Goal: Task Accomplishment & Management: Manage account settings

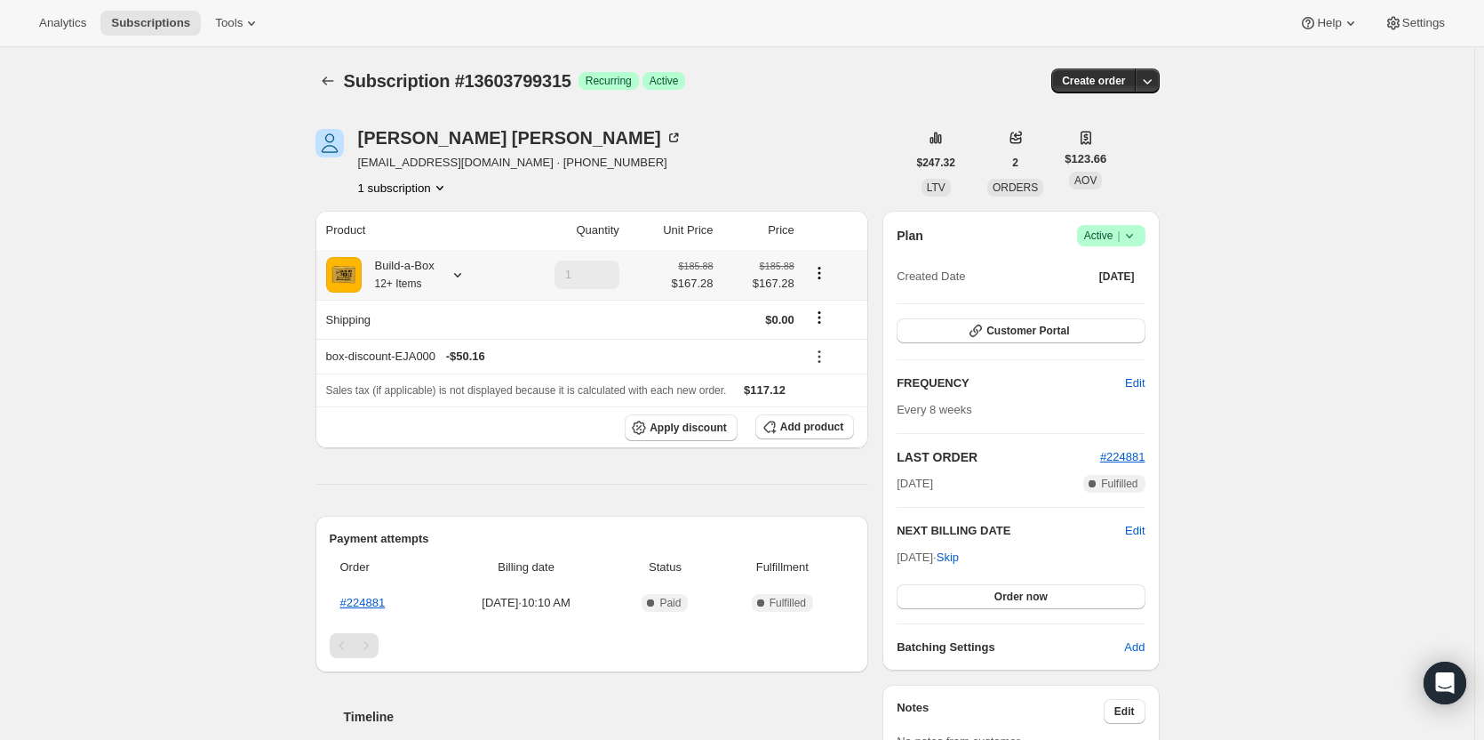
click at [445, 269] on div at bounding box center [454, 275] width 25 height 18
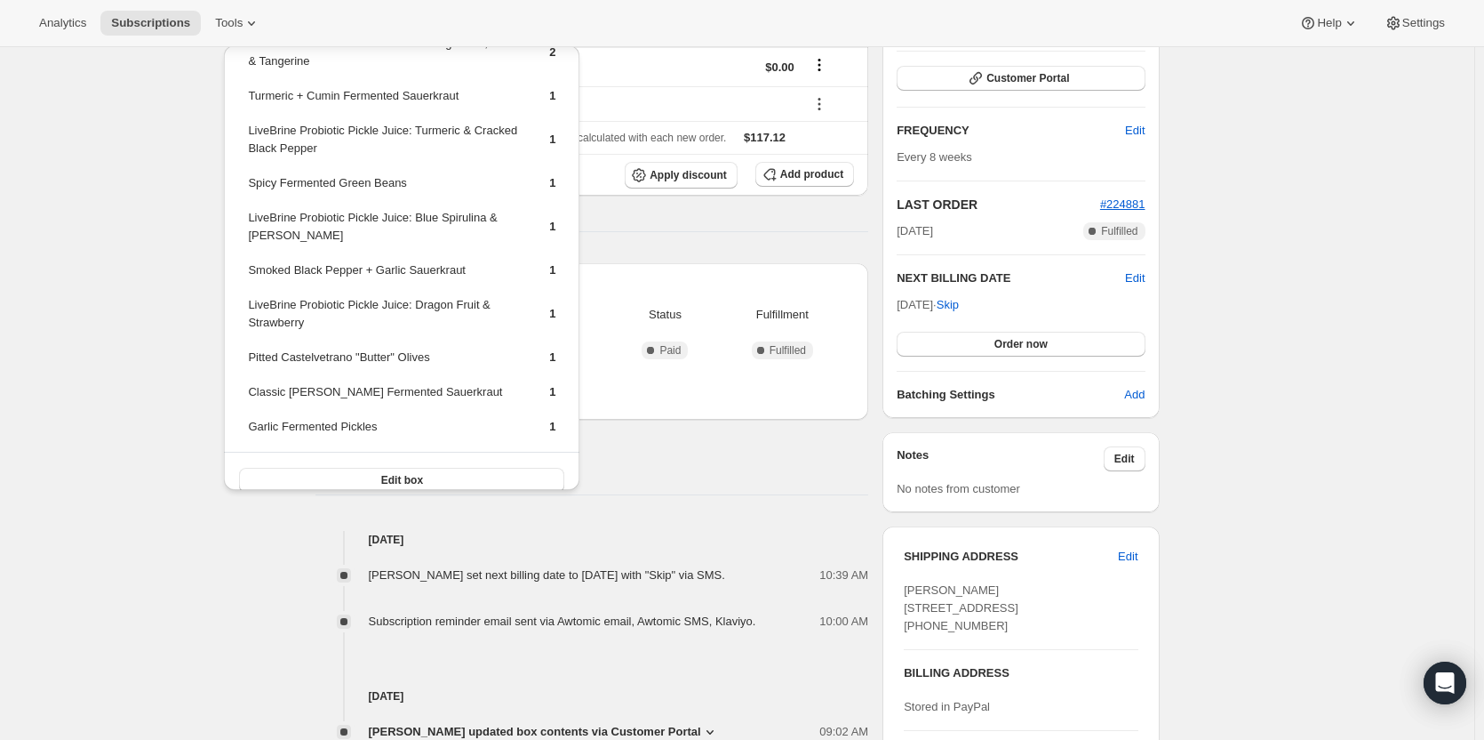
scroll to position [267, 0]
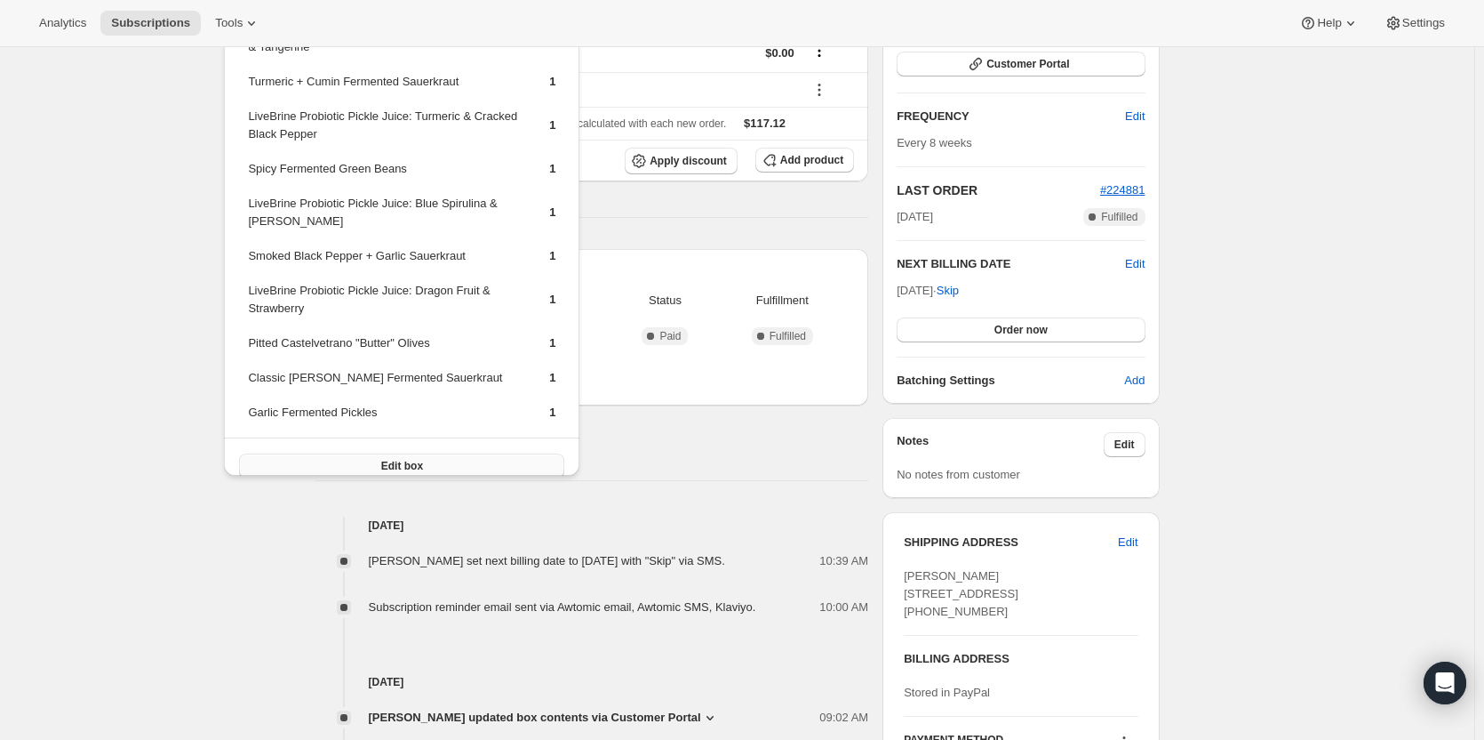
click at [448, 453] on button "Edit box" at bounding box center [401, 465] width 325 height 25
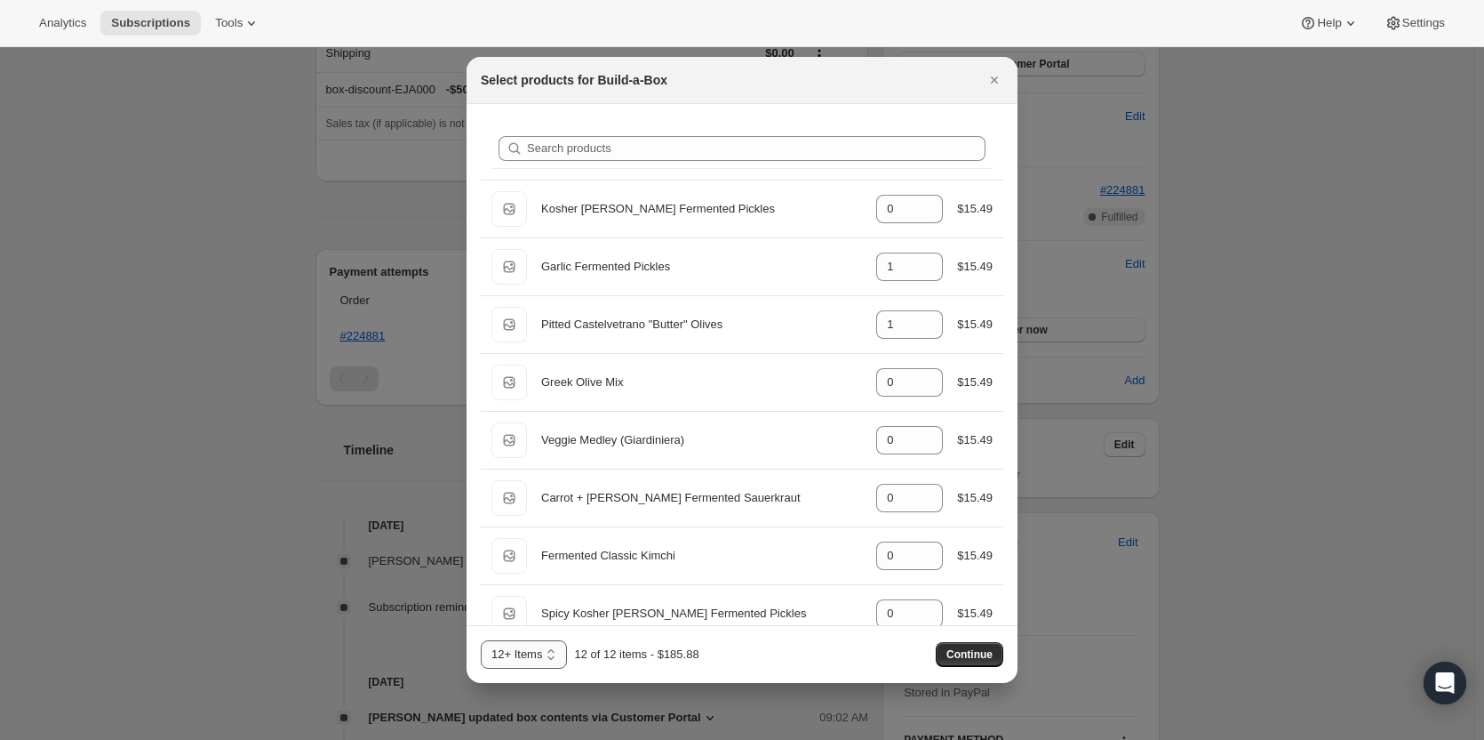
click at [552, 654] on select "3 Items 6 Items 9 Items 12+ Items 13 14 15 16 17 18 19 20 21 22 23 24 25 26 27 …" at bounding box center [524, 654] width 86 height 28
select select "gid://shopify/ProductVariant/49986052620563"
click at [481, 640] on select "3 Items 6 Items 9 Items 12+ Items 13 14 15 16 17 18 19 20 21 22 23 24 25 26 27 …" at bounding box center [524, 654] width 86 height 28
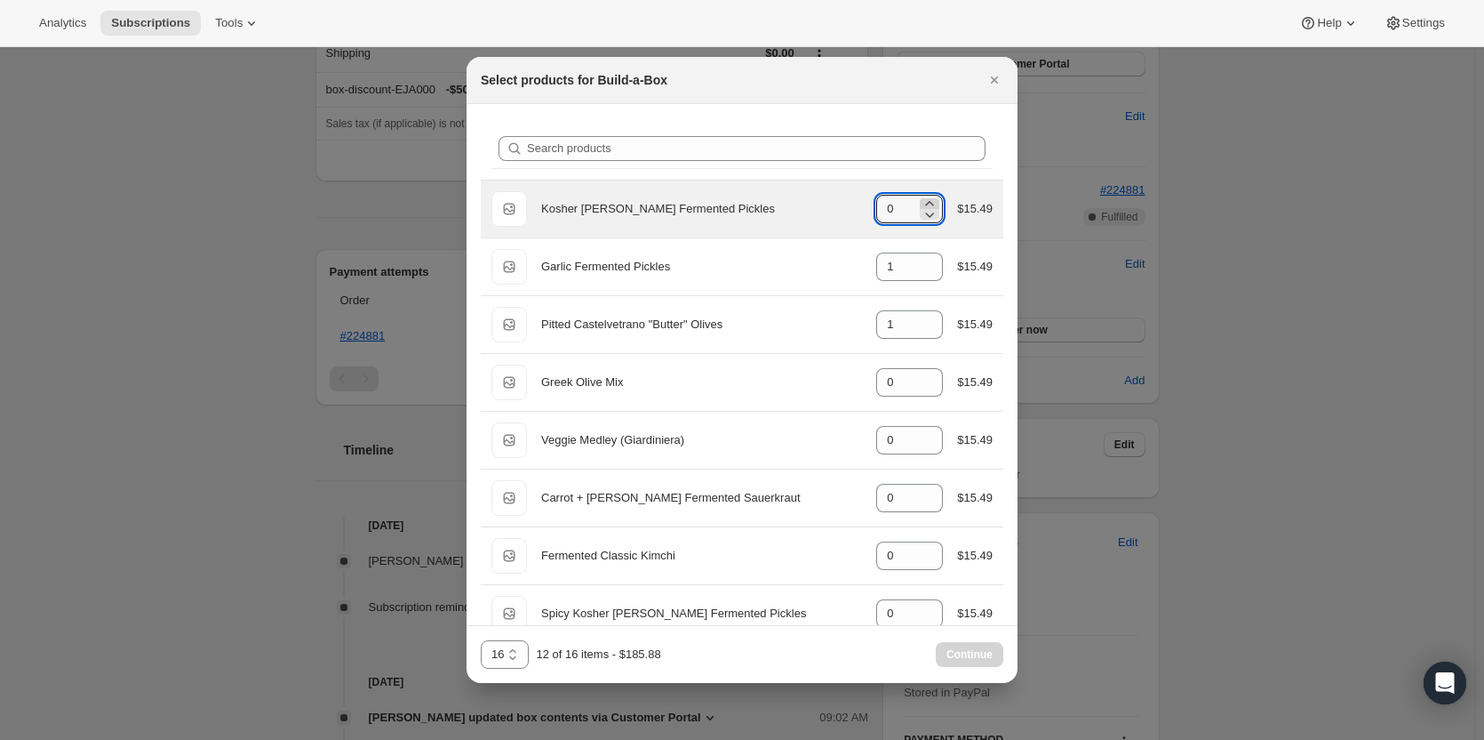
click at [923, 198] on icon ":rdv:" at bounding box center [930, 204] width 18 height 18
type input "1"
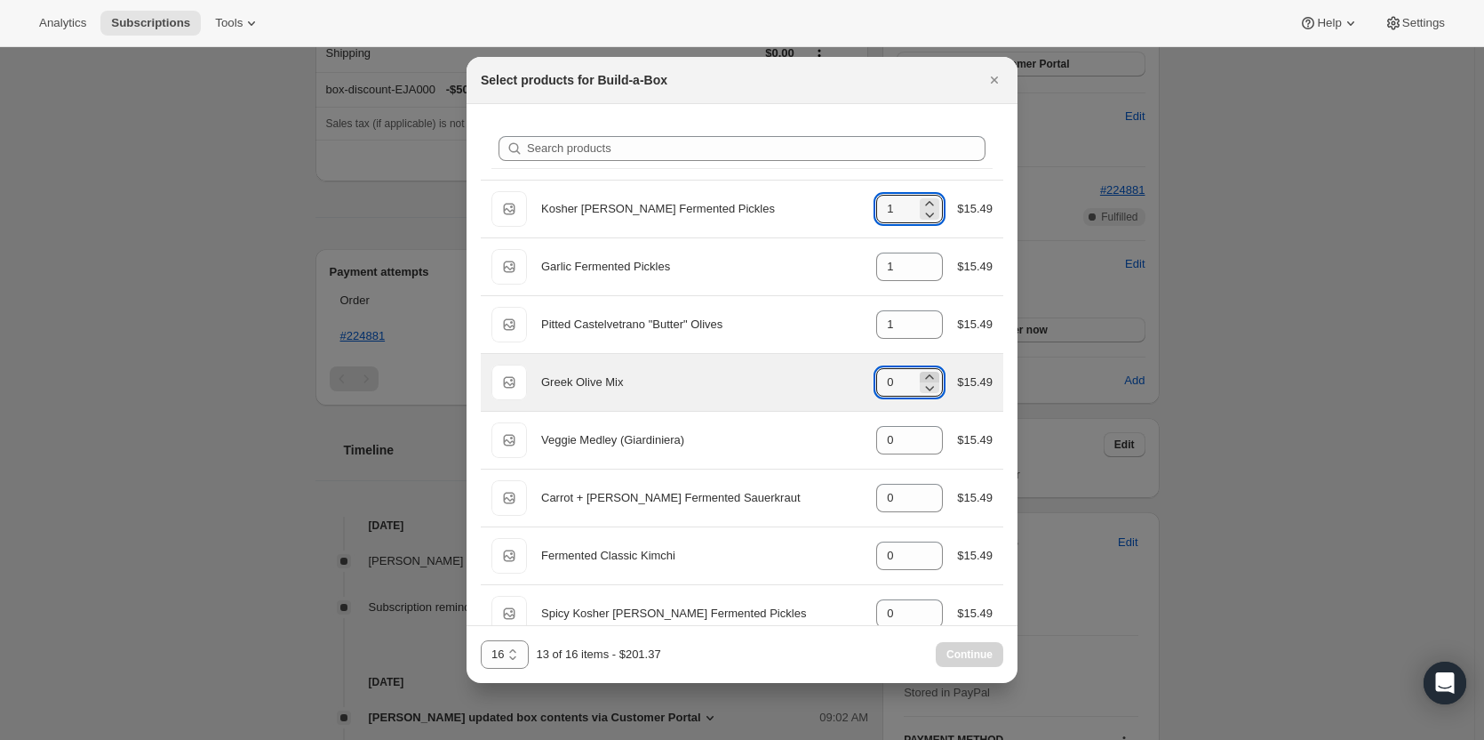
click at [926, 378] on icon ":rdv:" at bounding box center [930, 376] width 8 height 4
type input "1"
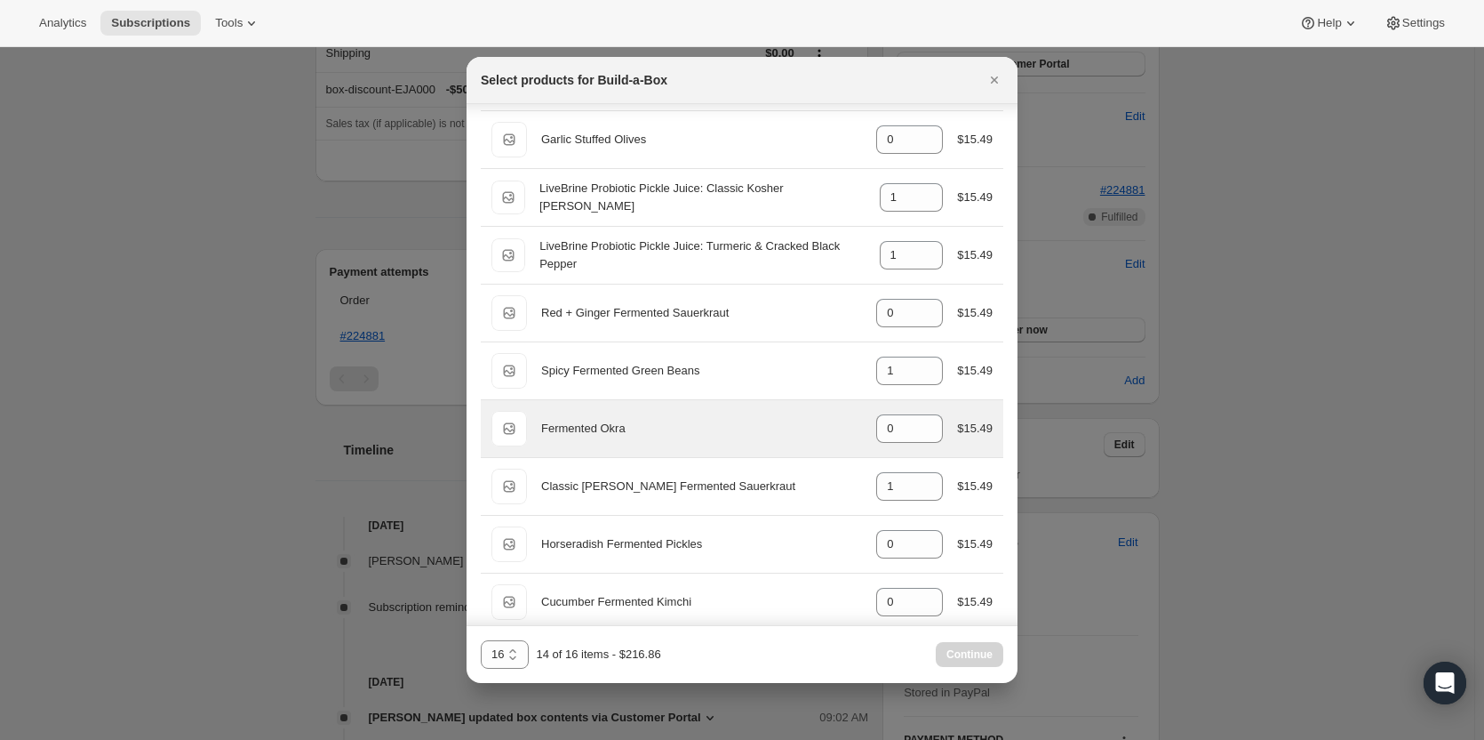
scroll to position [533, 0]
click at [922, 418] on icon ":rdv:" at bounding box center [930, 421] width 18 height 18
type input "1"
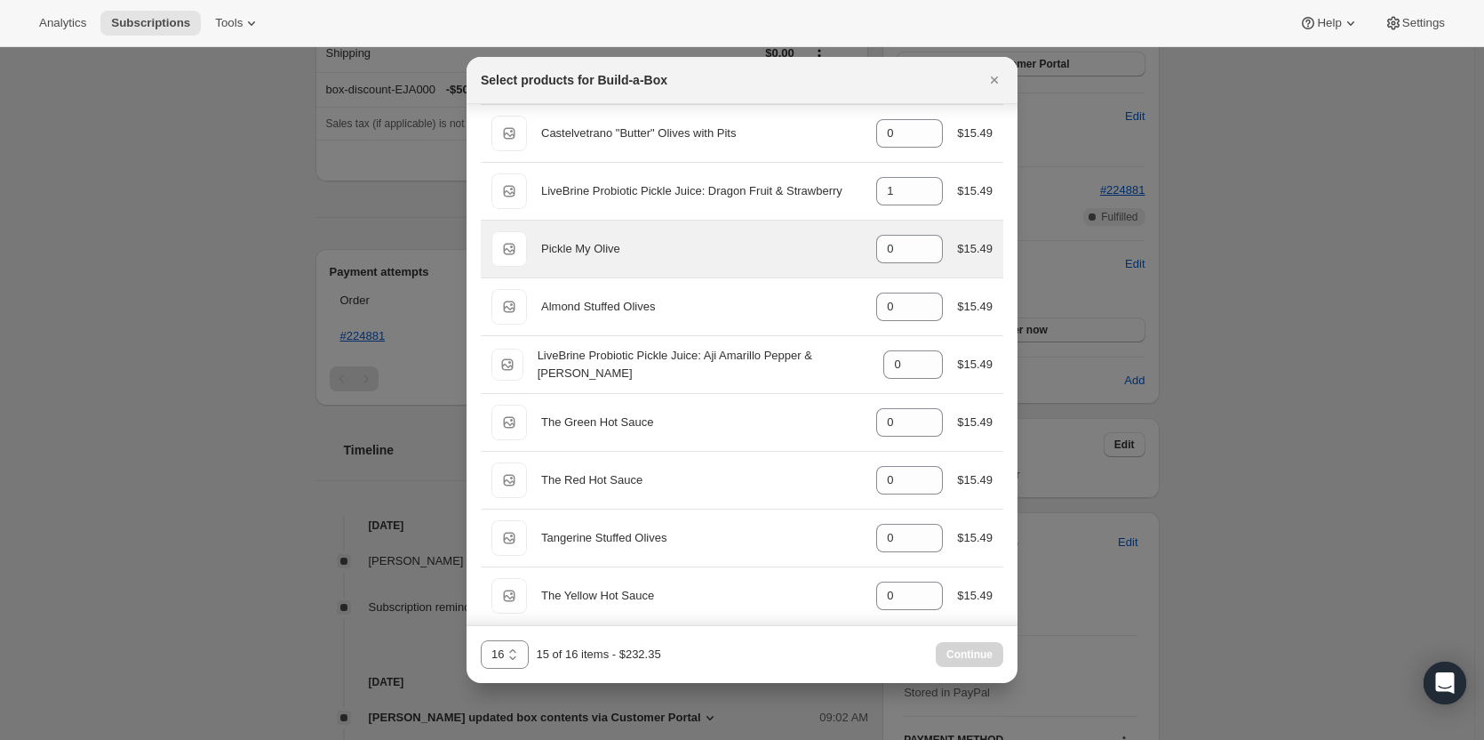
scroll to position [1880, 0]
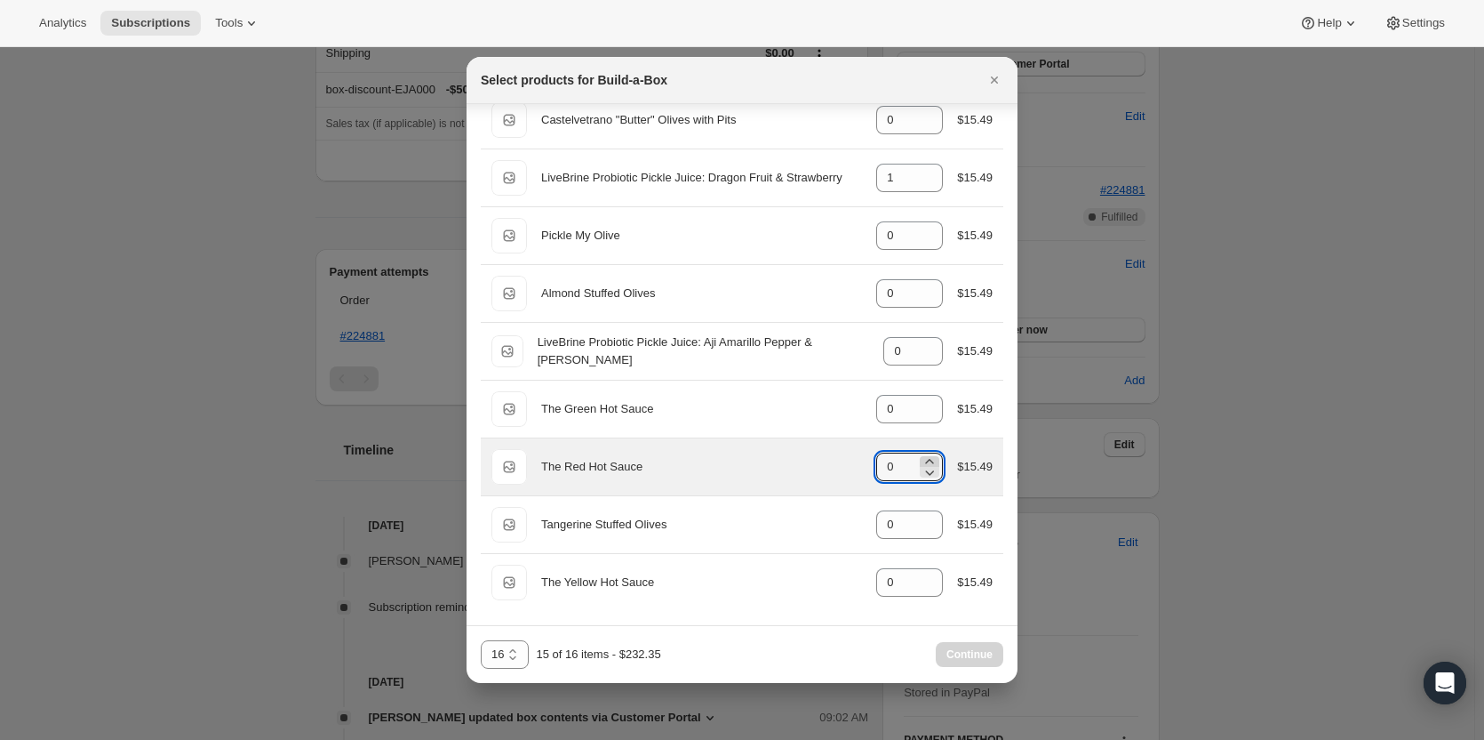
click at [922, 461] on icon ":rdv:" at bounding box center [930, 461] width 18 height 18
type input "1"
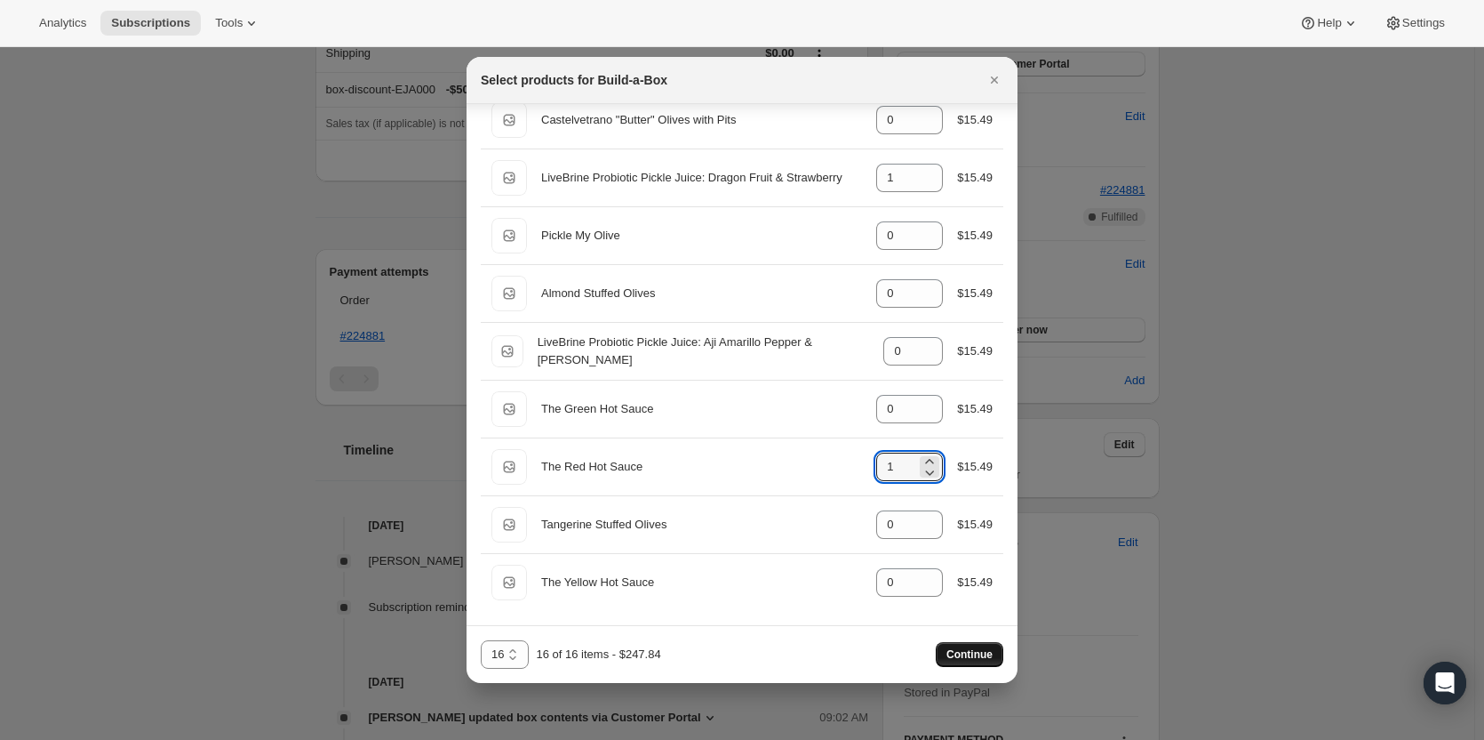
click at [969, 648] on span "Continue" at bounding box center [970, 654] width 46 height 14
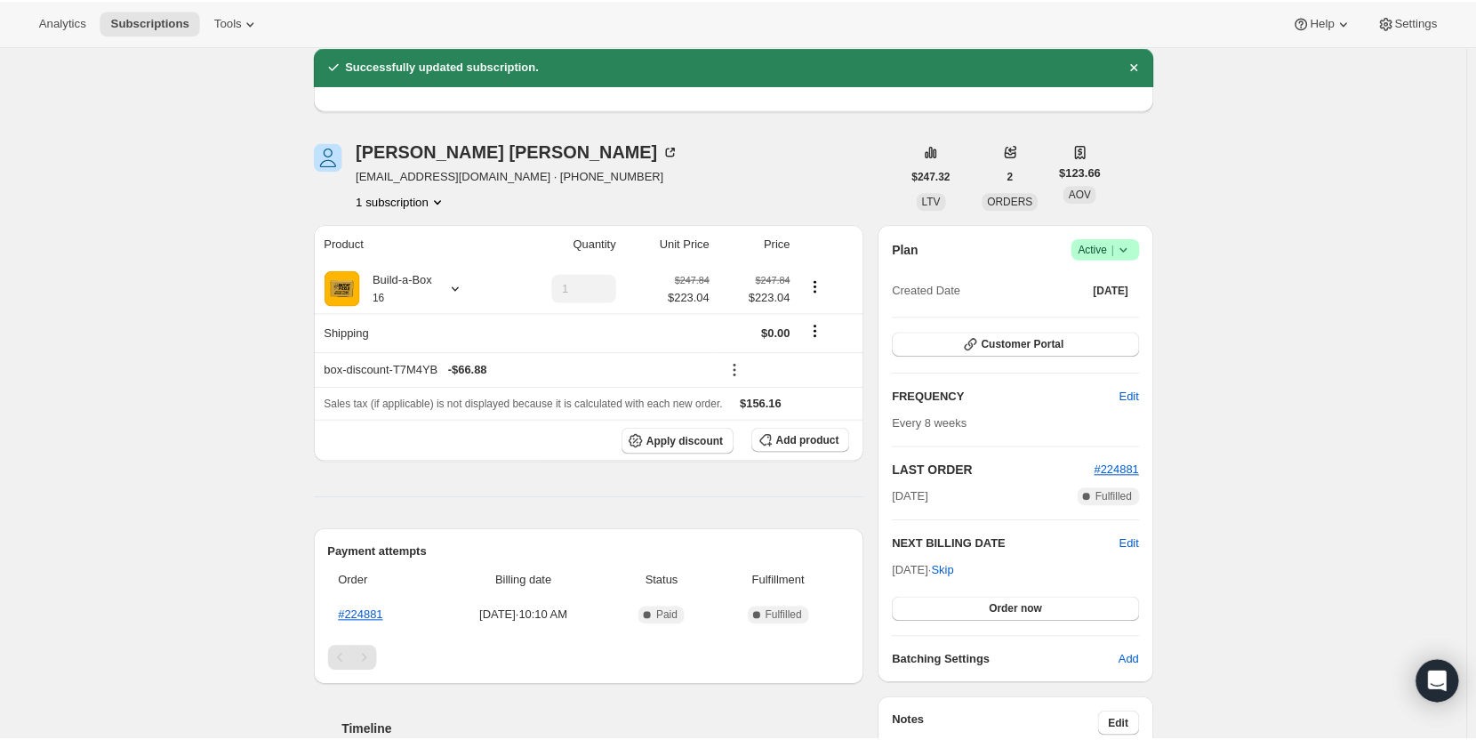
scroll to position [64, 0]
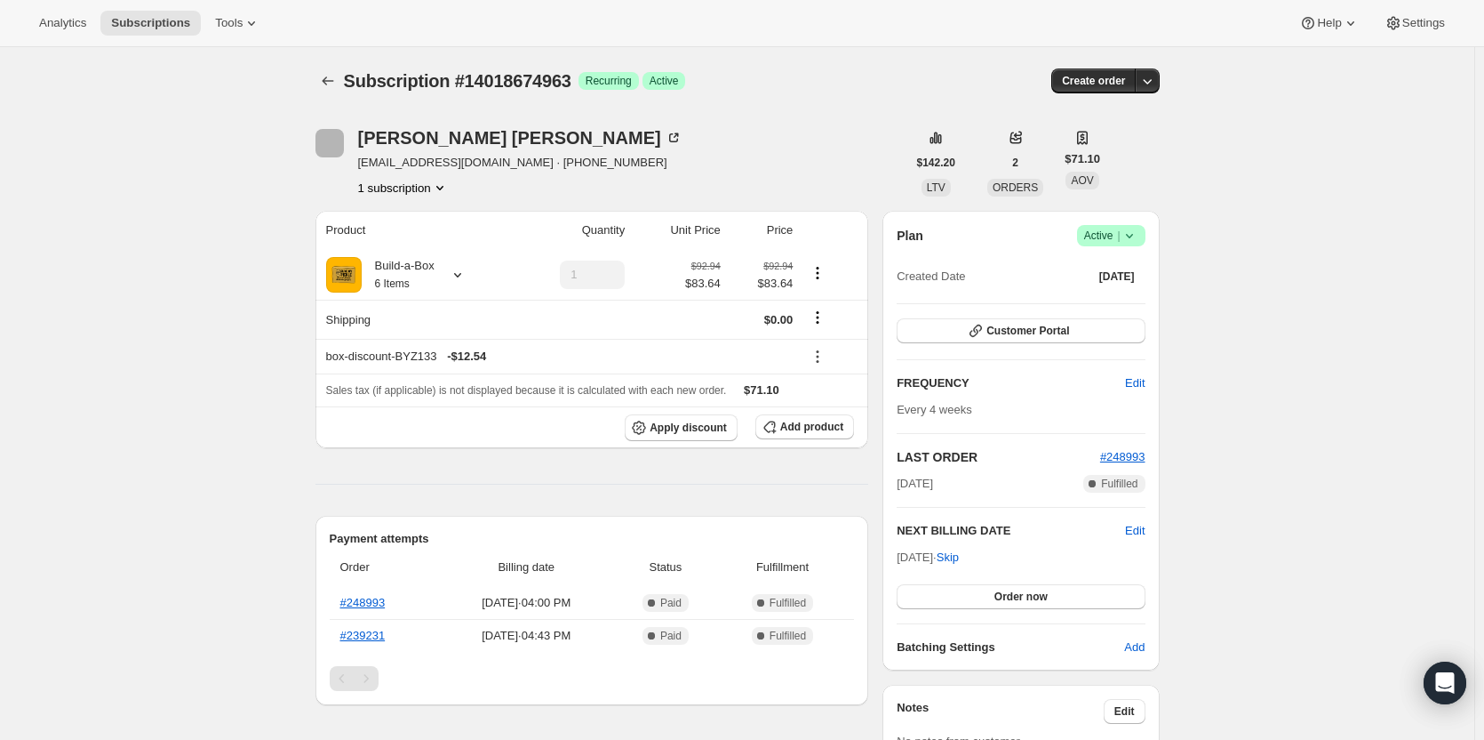
click at [1139, 235] on icon at bounding box center [1130, 236] width 18 height 18
click at [1121, 304] on span "Cancel subscription" at bounding box center [1117, 300] width 100 height 13
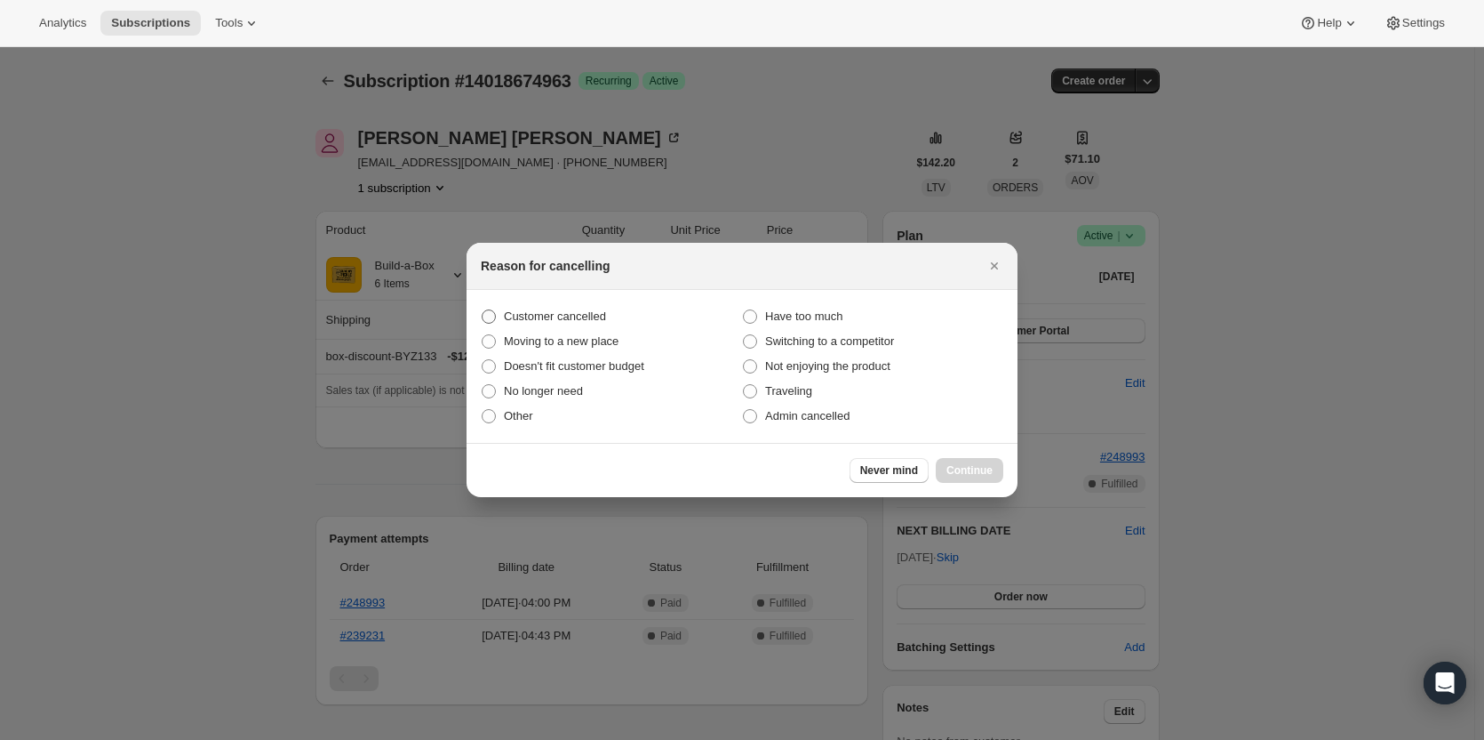
click at [554, 316] on span "Customer cancelled" at bounding box center [555, 315] width 102 height 13
click at [483, 310] on input "Customer cancelled" at bounding box center [482, 309] width 1 height 1
radio input "true"
click at [971, 459] on button "Continue" at bounding box center [970, 470] width 68 height 25
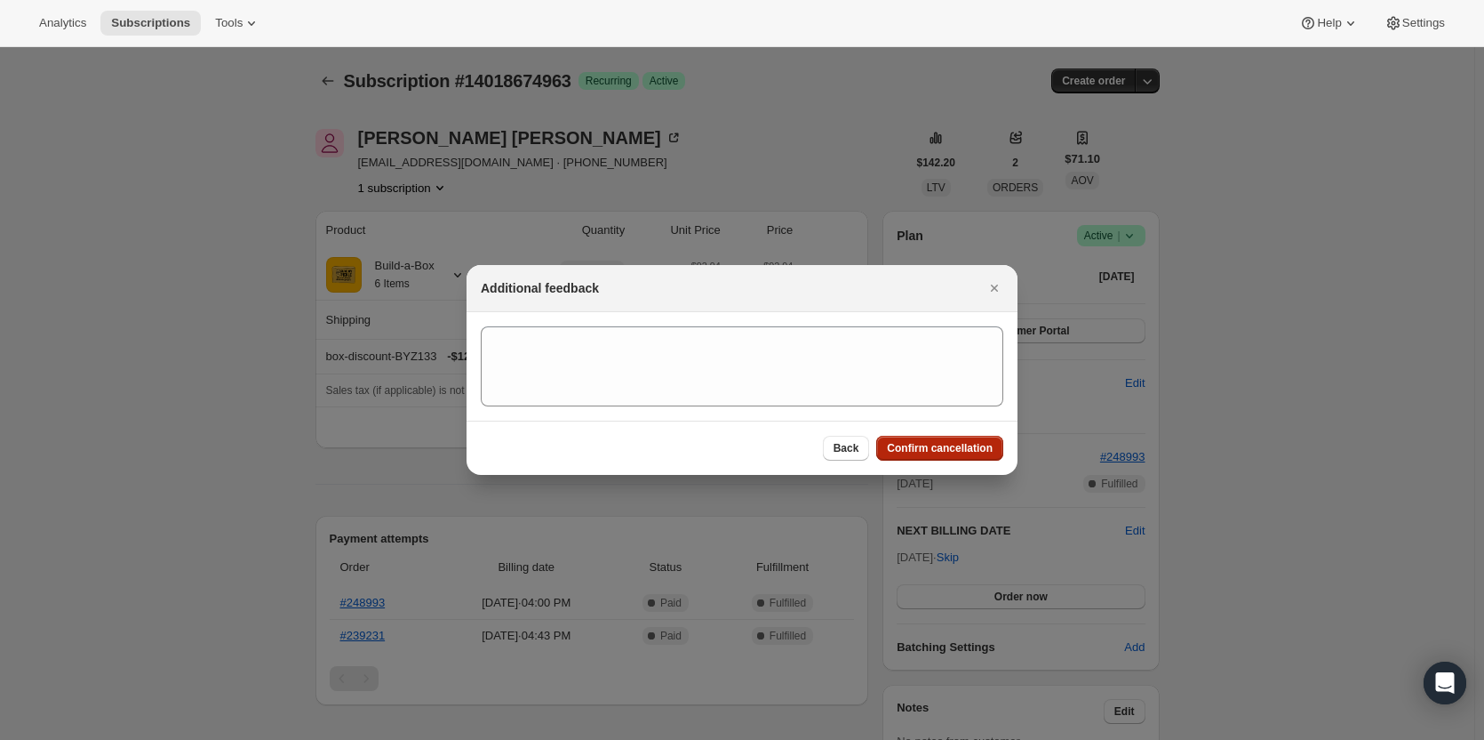
click at [940, 436] on button "Confirm cancellation" at bounding box center [939, 448] width 127 height 25
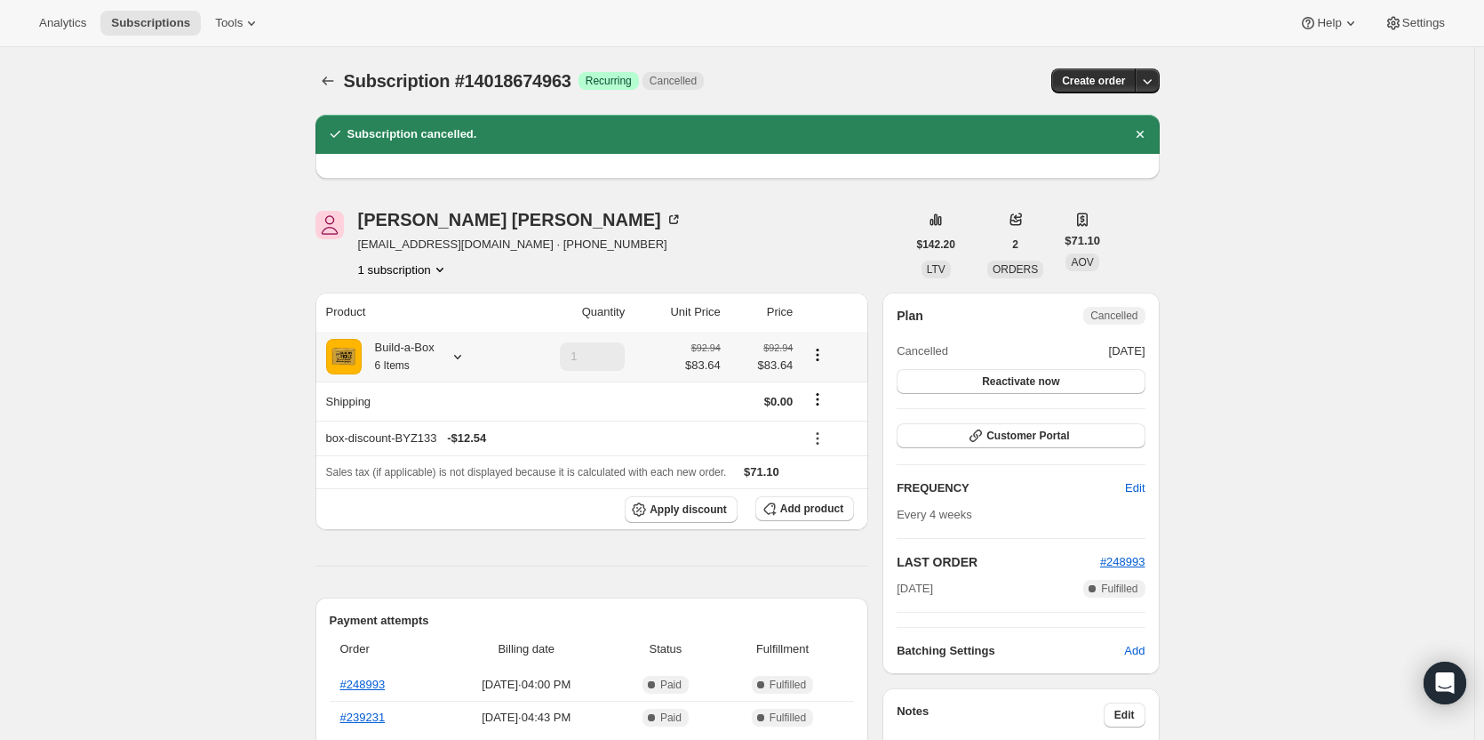
click at [462, 361] on icon at bounding box center [458, 357] width 18 height 18
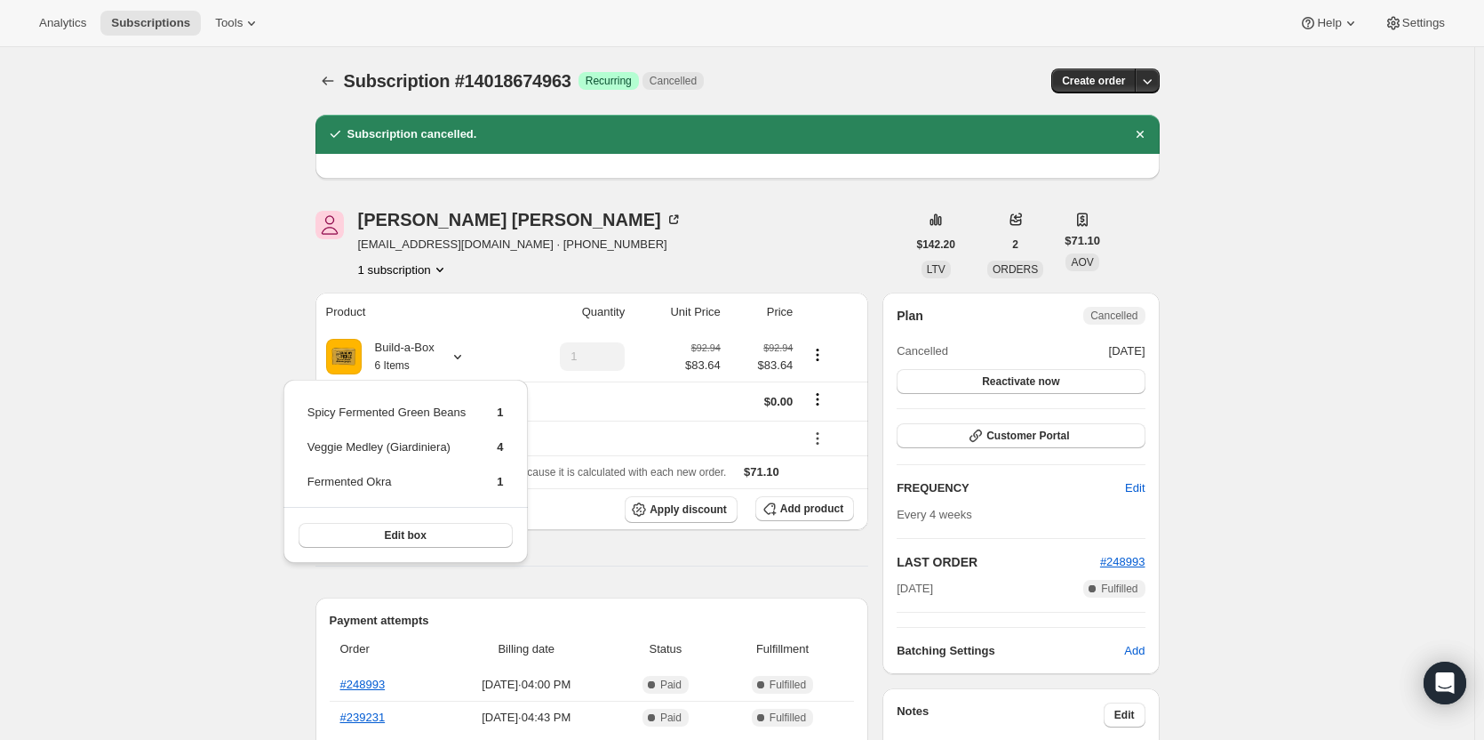
click at [240, 228] on div "Subscription #14018674963. This page is ready Subscription #14018674963 Success…" at bounding box center [737, 691] width 1475 height 1288
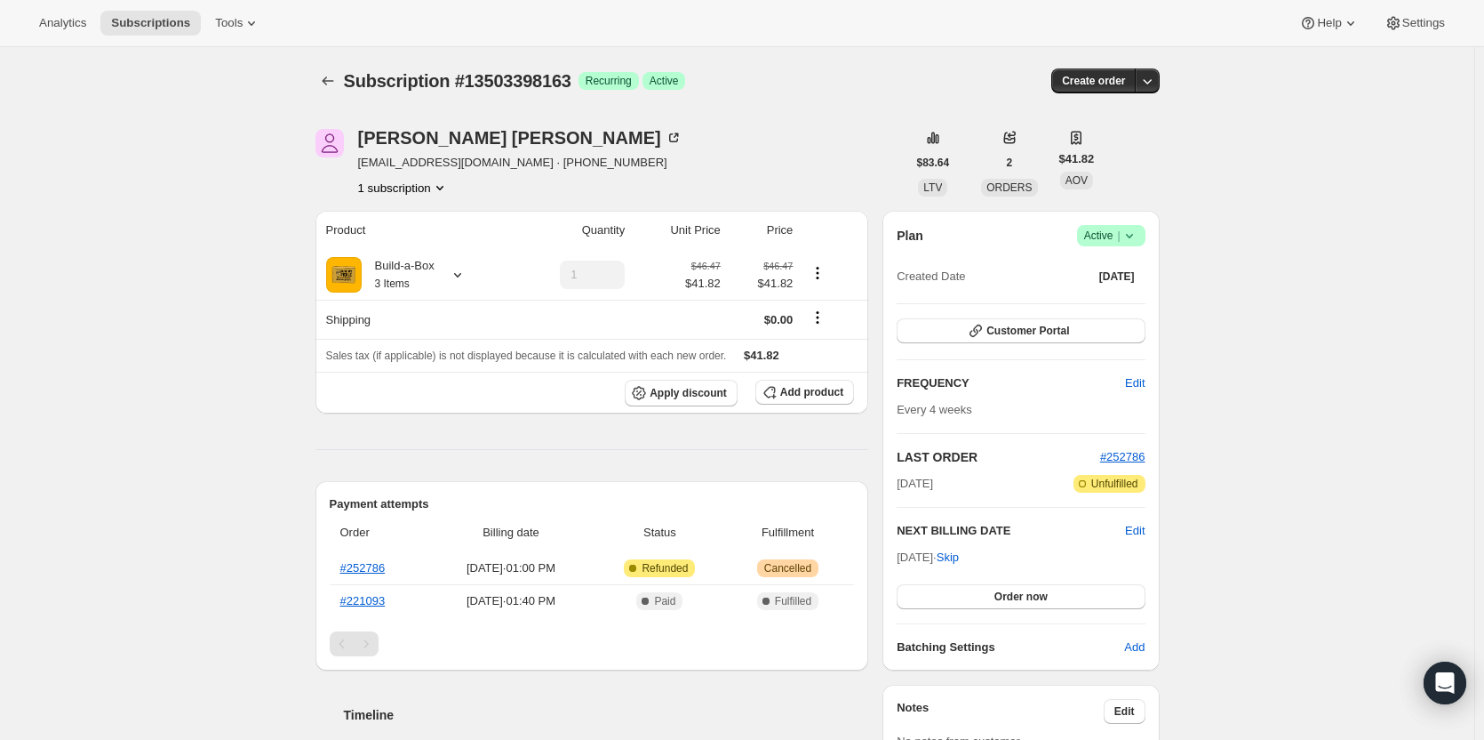
click at [1119, 228] on span "Active |" at bounding box center [1111, 236] width 54 height 18
click at [1104, 302] on span "Cancel subscription" at bounding box center [1117, 300] width 100 height 13
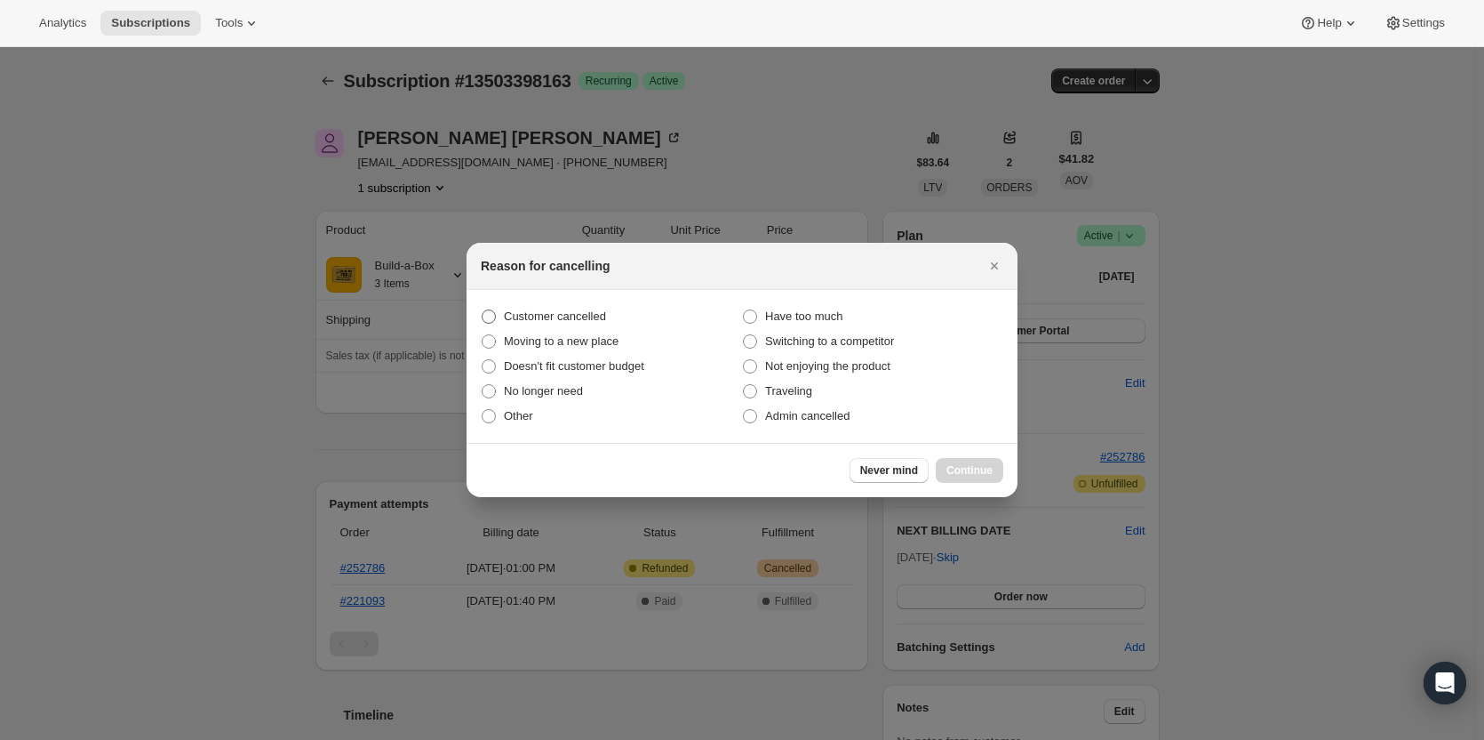
click at [581, 311] on span "Customer cancelled" at bounding box center [555, 315] width 102 height 13
click at [483, 310] on input "Customer cancelled" at bounding box center [482, 309] width 1 height 1
radio input "true"
click at [979, 478] on button "Continue" at bounding box center [970, 470] width 68 height 25
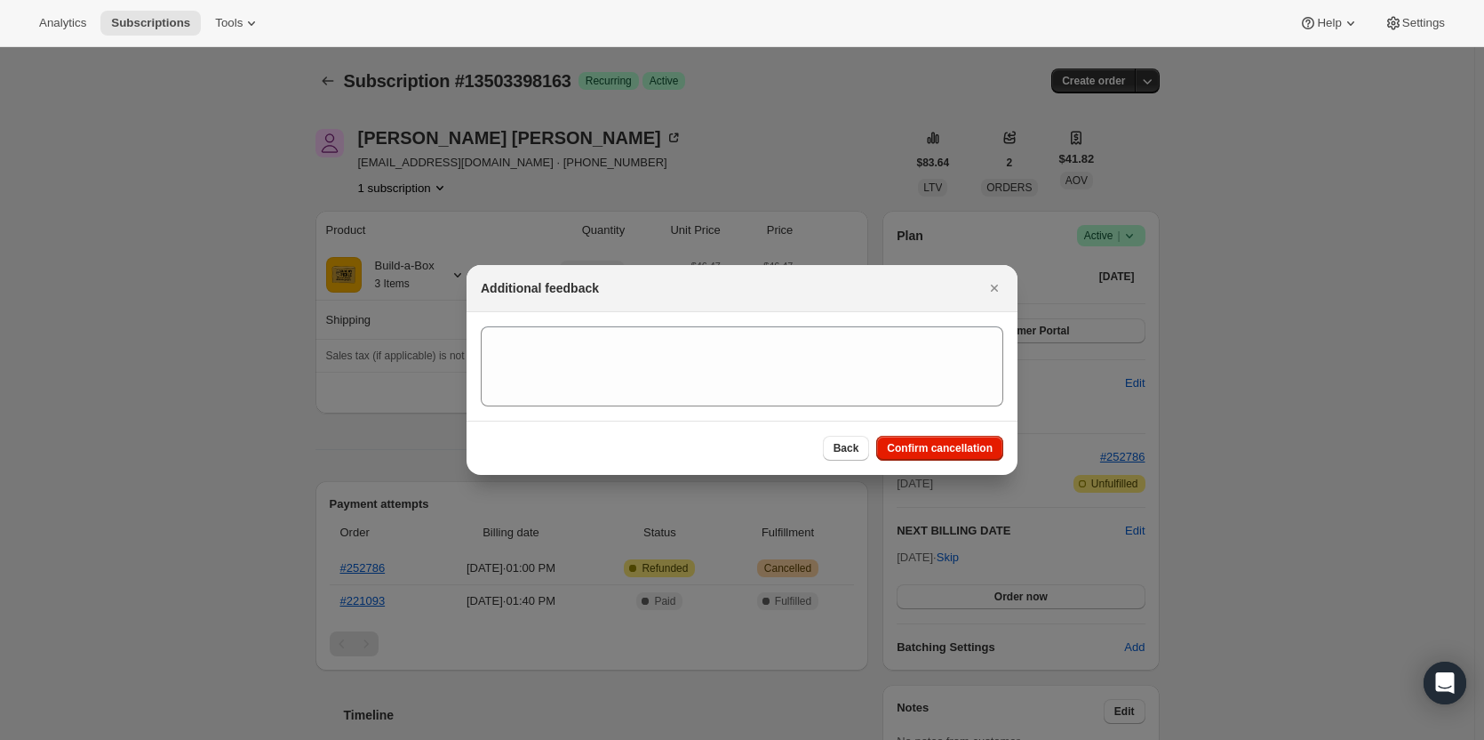
click at [914, 434] on div "Back Confirm cancellation" at bounding box center [742, 447] width 551 height 54
click at [938, 445] on span "Confirm cancellation" at bounding box center [940, 448] width 106 height 14
